Goal: Task Accomplishment & Management: Complete application form

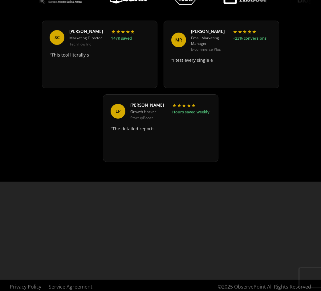
scroll to position [452, 0]
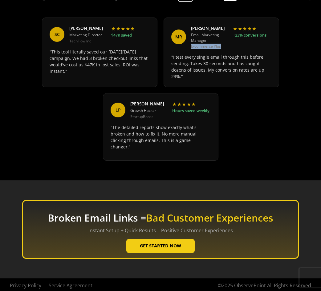
drag, startPoint x: 223, startPoint y: 47, endPoint x: 191, endPoint y: 44, distance: 32.2
click at [191, 44] on div "E-commerce Plus" at bounding box center [209, 45] width 37 height 5
copy div "E-commerce Plus"
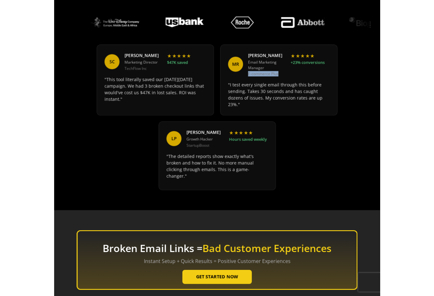
scroll to position [425, 0]
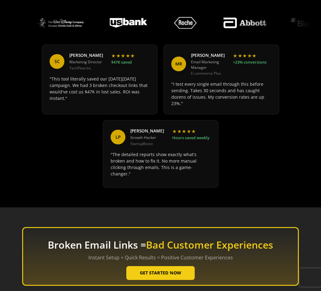
click at [283, 174] on div "SC Sarah Chen Marketing Director TechFlow Inc ★ ★ ★ ★ ★ $47K saved "This tool l…" at bounding box center [160, 117] width 301 height 144
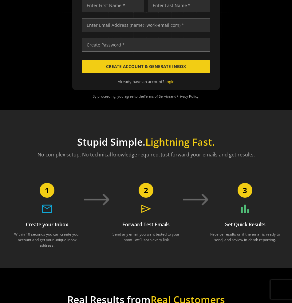
scroll to position [0, 0]
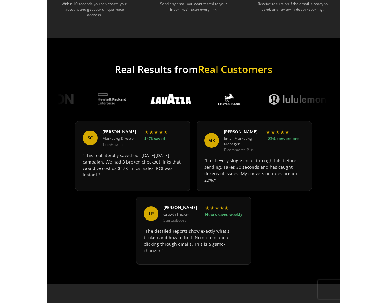
scroll to position [356, 0]
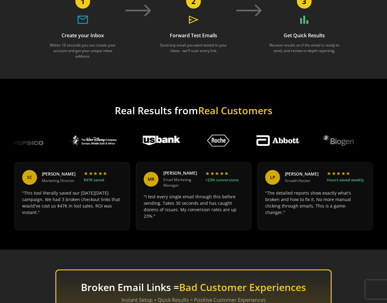
scroll to position [308, 0]
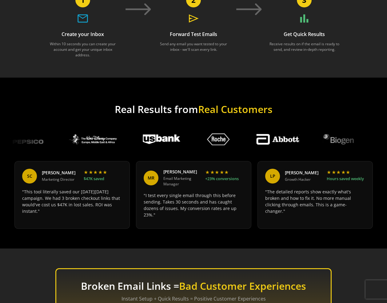
click at [152, 179] on div "MR" at bounding box center [151, 177] width 15 height 15
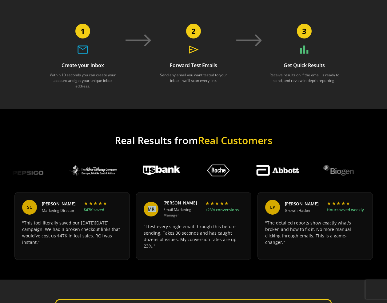
scroll to position [367, 0]
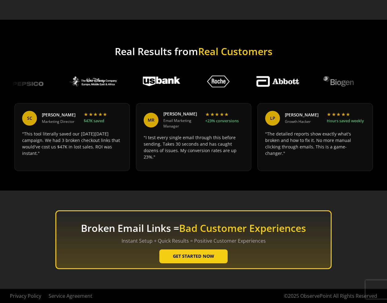
click at [345, 193] on div "Broken Email Links = Bad Customer Experiences Instant Setup + Quick Results = P…" at bounding box center [193, 240] width 387 height 98
drag, startPoint x: 207, startPoint y: 78, endPoint x: 152, endPoint y: 83, distance: 54.7
click at [152, 83] on div at bounding box center [194, 81] width 4484 height 28
